Goal: Task Accomplishment & Management: Use online tool/utility

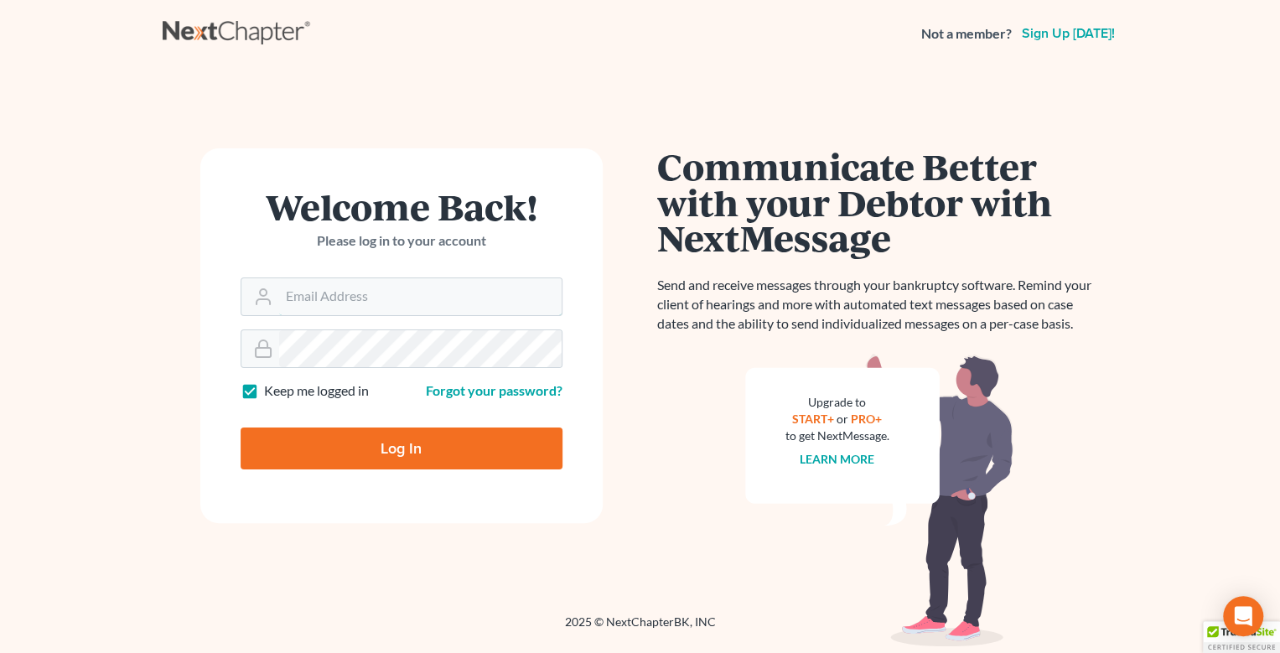
type input "[EMAIL_ADDRESS][DOMAIN_NAME]"
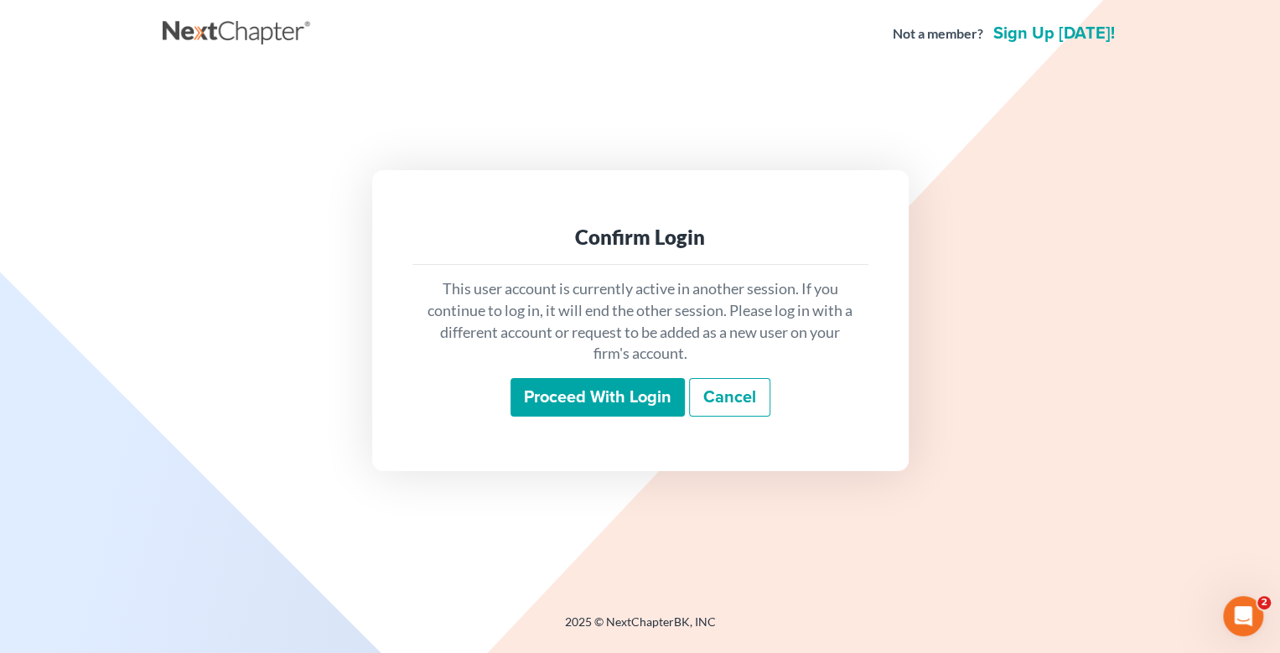
click at [615, 397] on input "Proceed with login" at bounding box center [598, 397] width 174 height 39
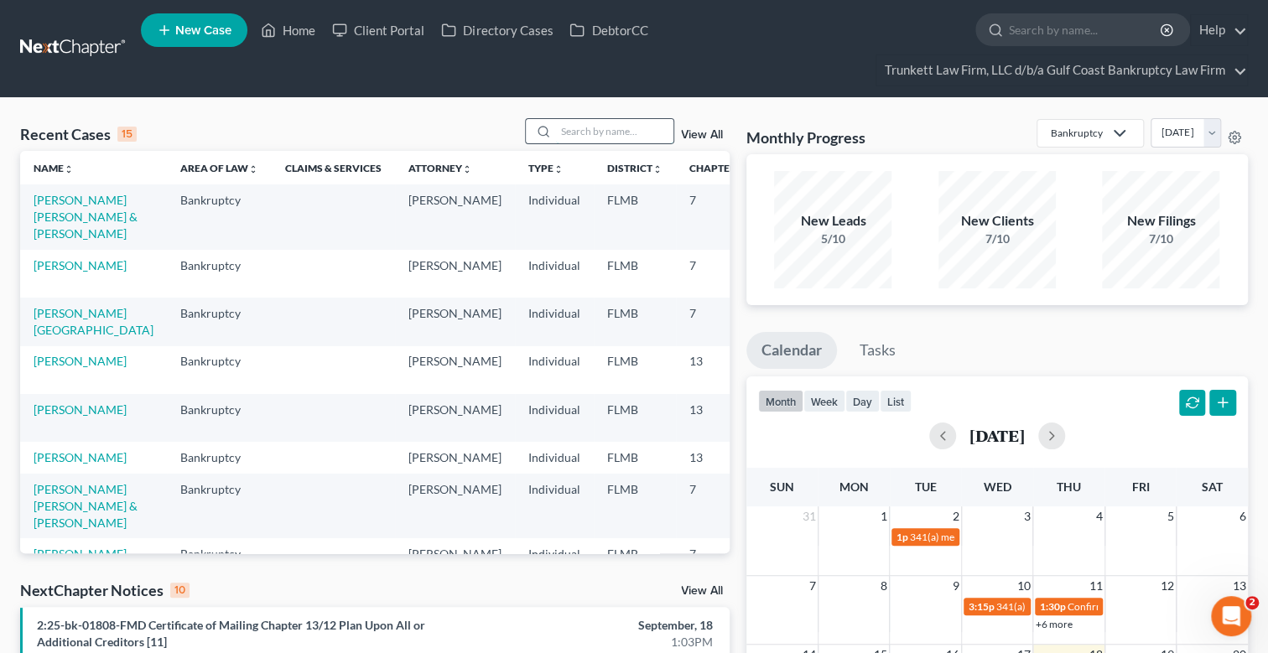
click at [602, 132] on input "search" at bounding box center [614, 131] width 117 height 24
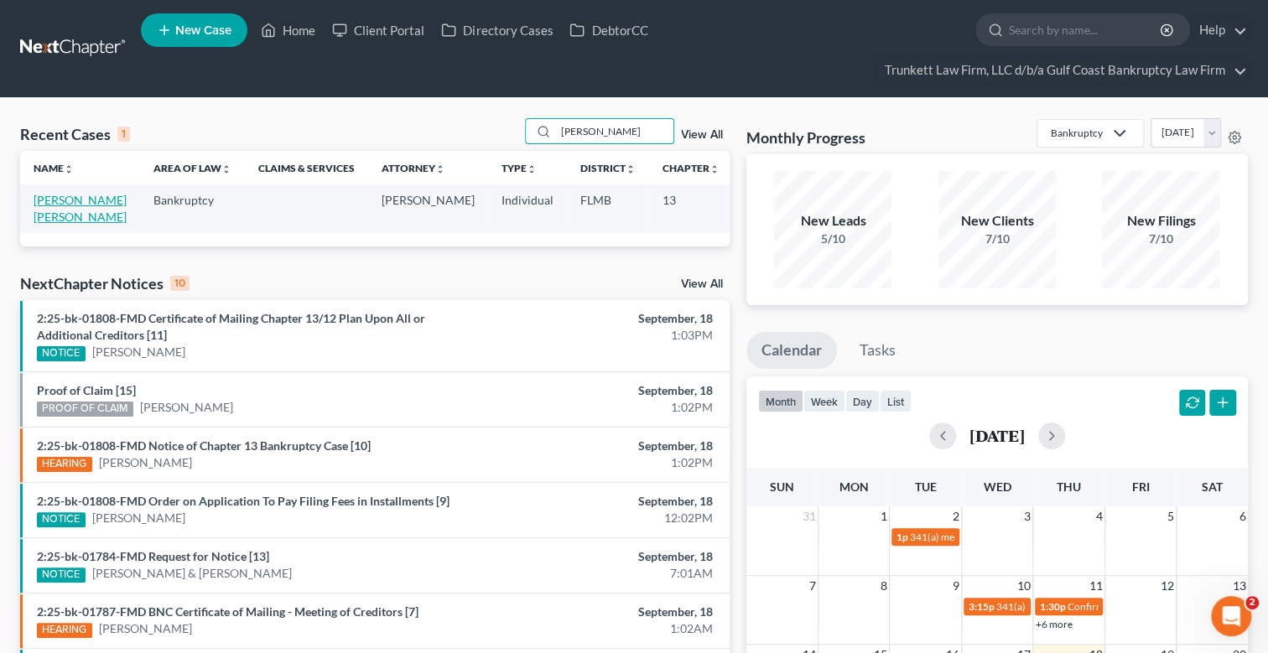
type input "[PERSON_NAME]"
click at [50, 204] on link "Perkins Mann, Carolyn" at bounding box center [80, 208] width 93 height 31
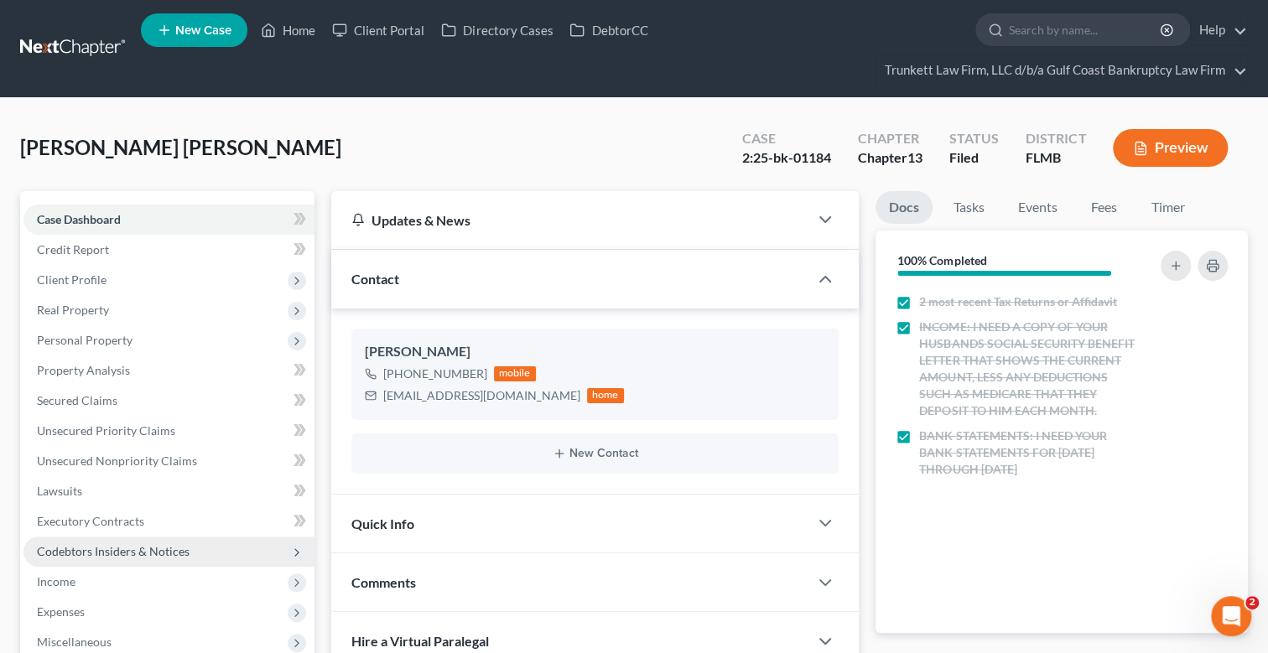
scroll to position [252, 0]
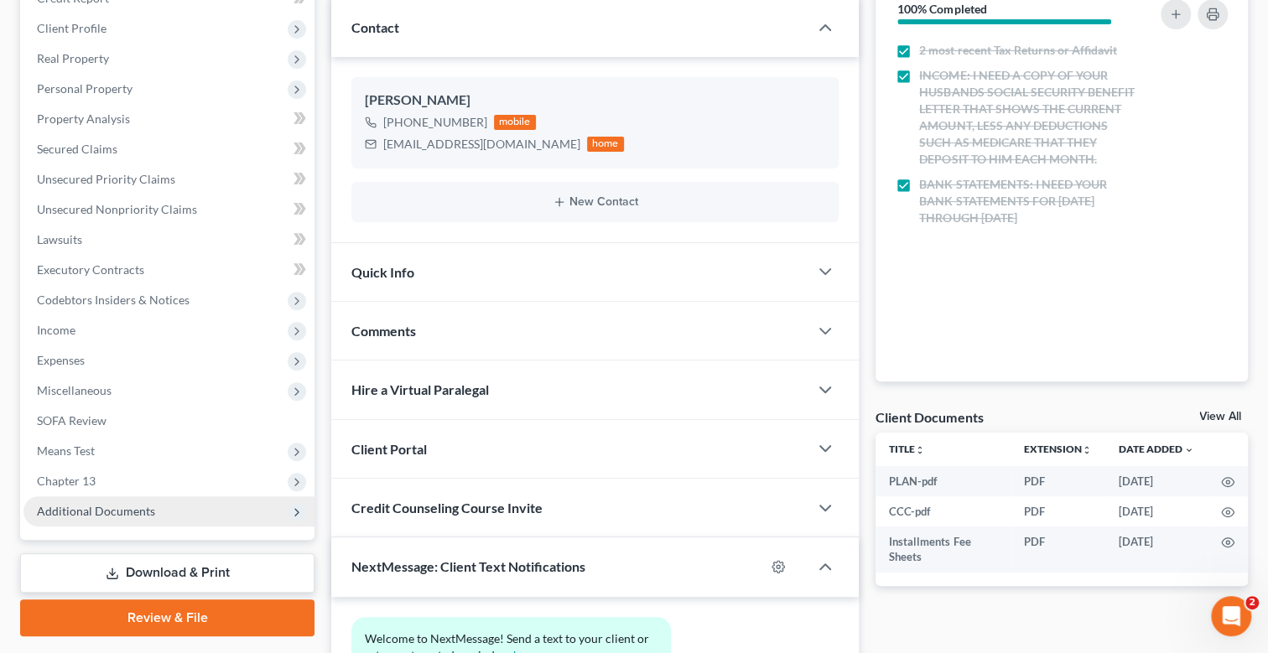
click at [124, 505] on span "Additional Documents" at bounding box center [96, 511] width 118 height 14
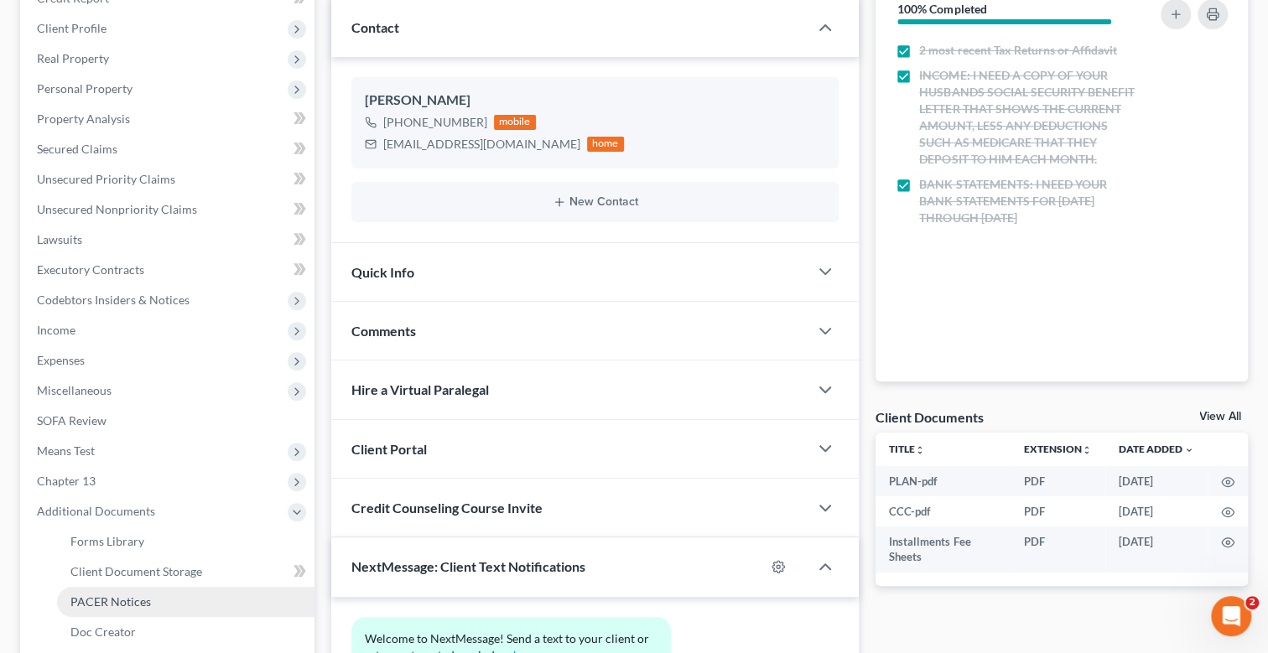
click at [148, 597] on link "PACER Notices" at bounding box center [185, 602] width 257 height 30
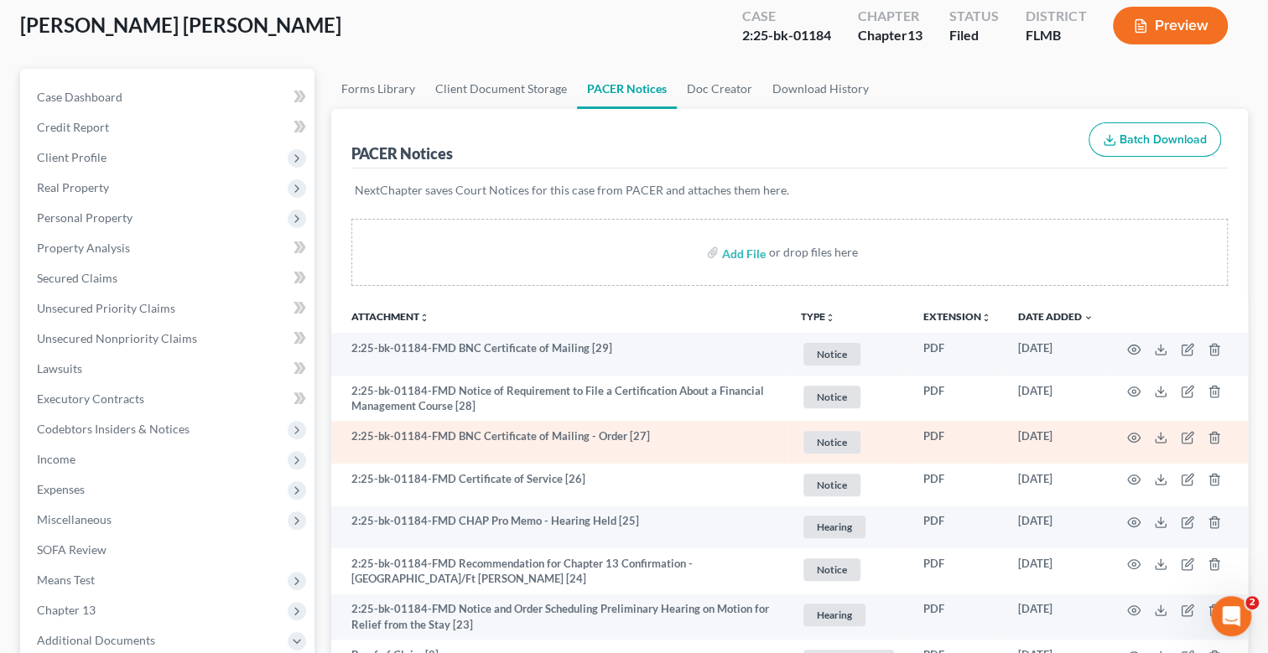
scroll to position [83, 0]
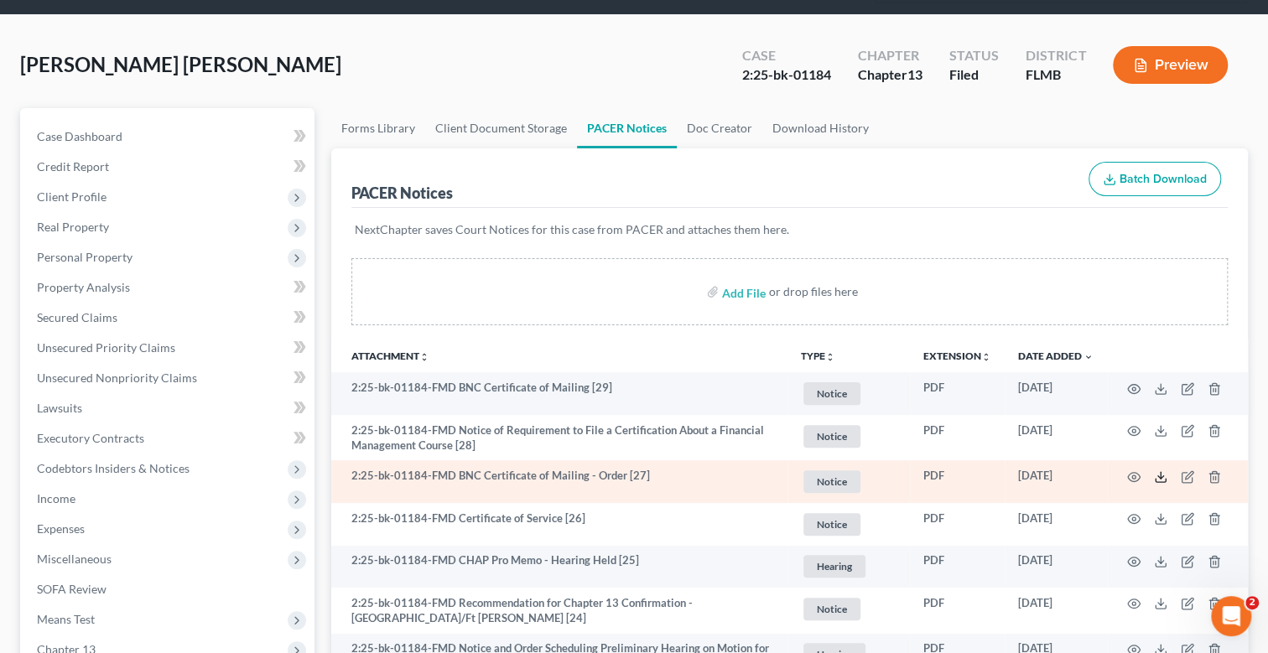
click at [1161, 475] on polyline at bounding box center [1161, 476] width 6 height 3
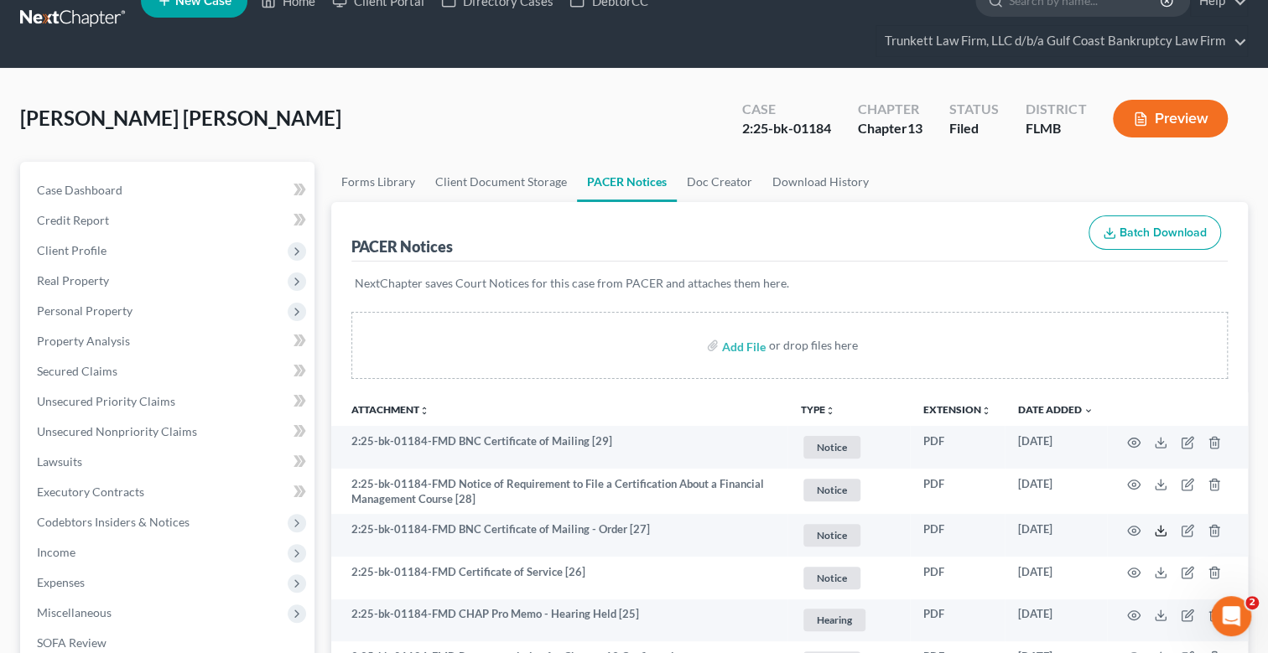
scroll to position [0, 0]
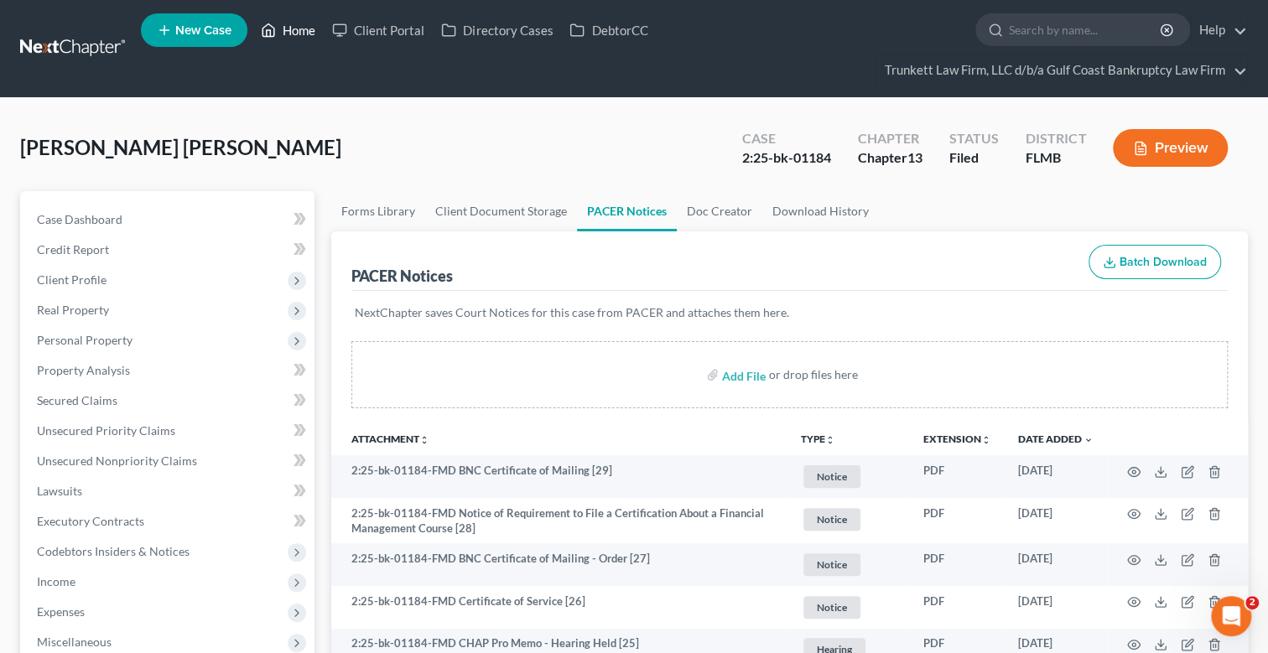
click at [294, 24] on link "Home" at bounding box center [287, 30] width 71 height 30
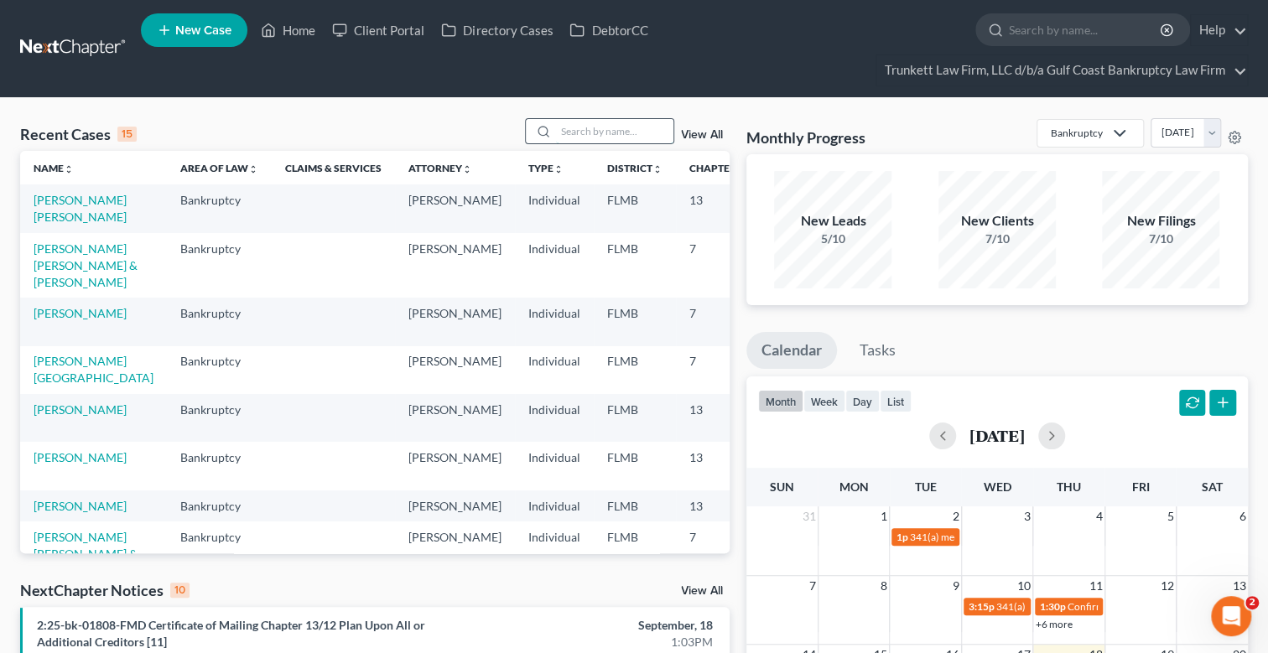
click at [585, 129] on input "search" at bounding box center [614, 131] width 117 height 24
type input "roteta"
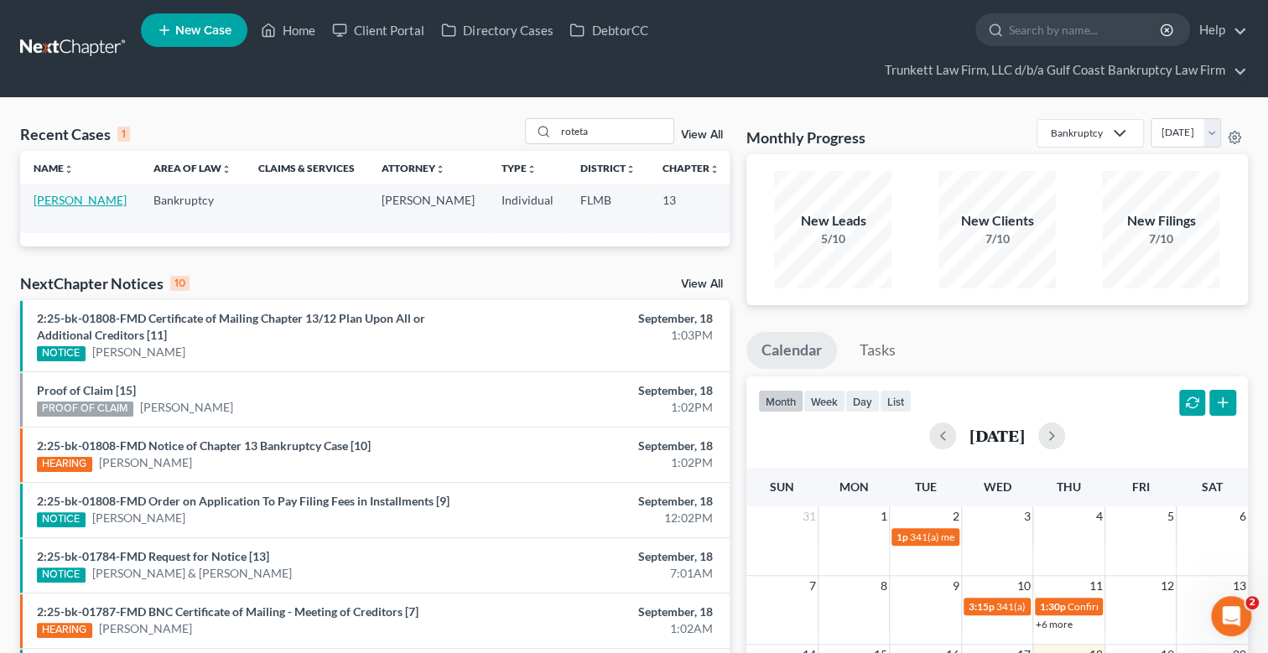
click at [60, 207] on link "Roteta Escobar, Miguel" at bounding box center [80, 200] width 93 height 14
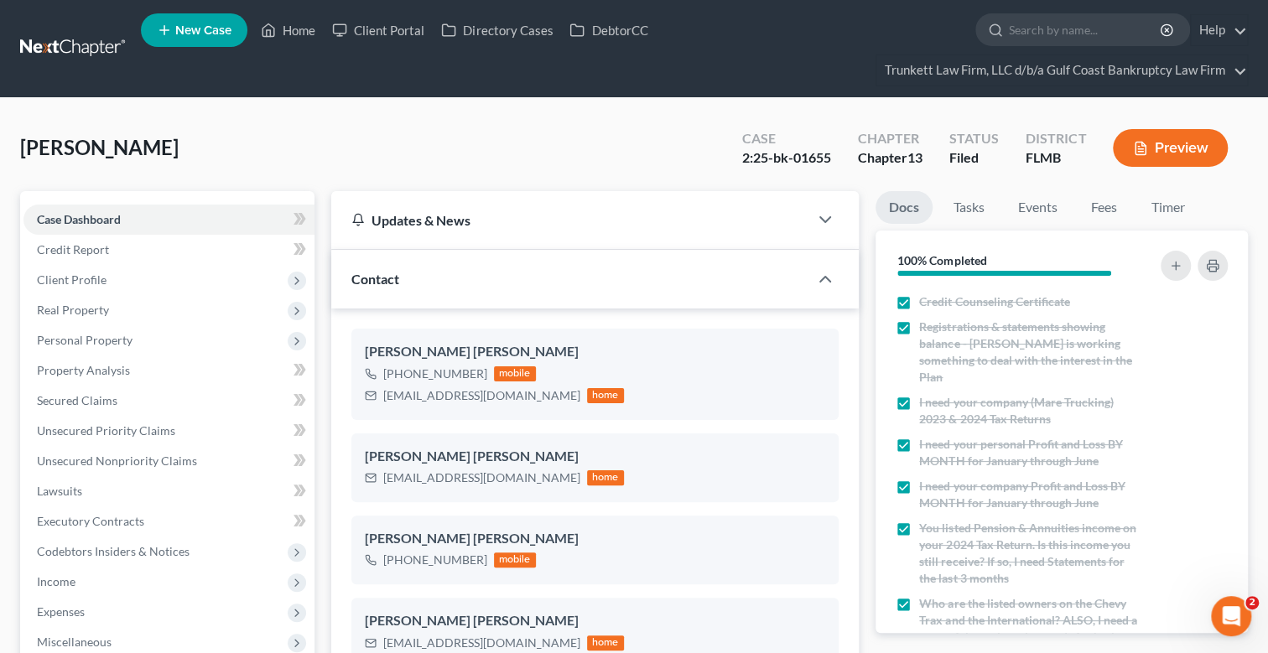
scroll to position [716, 0]
click at [293, 33] on link "Home" at bounding box center [287, 30] width 71 height 30
